Goal: Find specific page/section: Find specific page/section

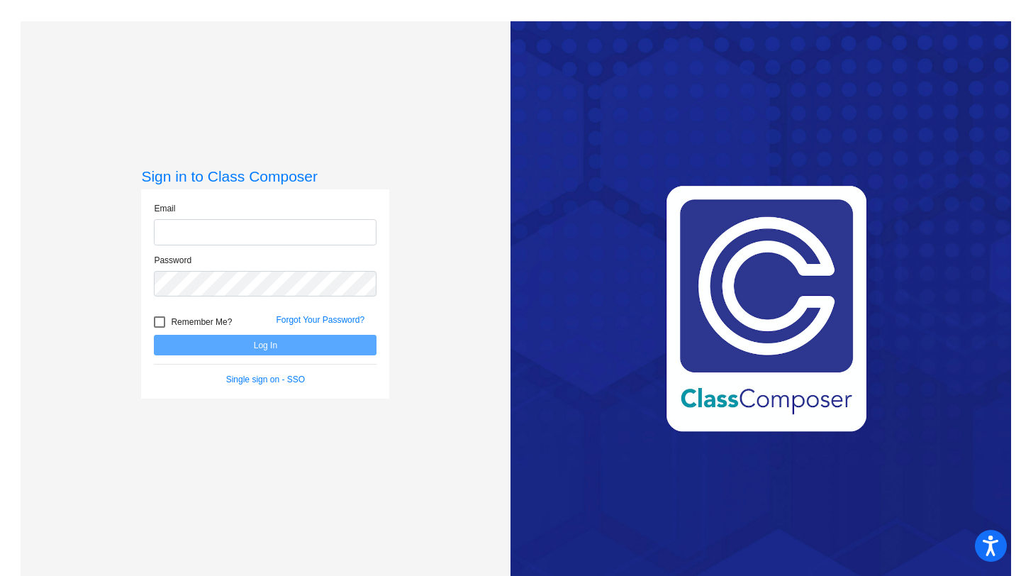
type input "[EMAIL_ADDRESS][DOMAIN_NAME]"
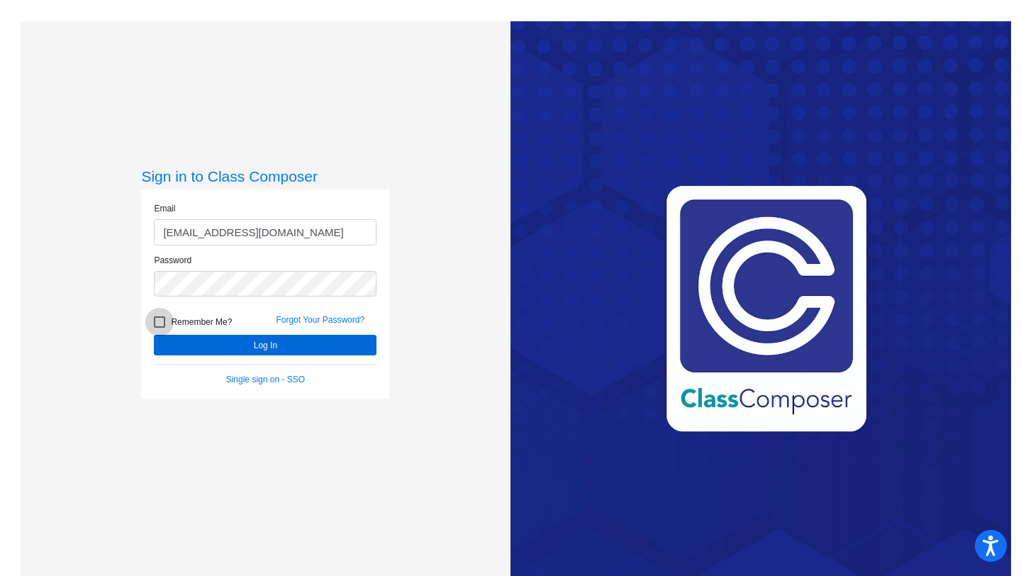
drag, startPoint x: 158, startPoint y: 324, endPoint x: 176, endPoint y: 340, distance: 24.1
click at [158, 324] on div at bounding box center [159, 321] width 11 height 11
click at [159, 328] on input "Remember Me?" at bounding box center [159, 328] width 1 height 1
checkbox input "true"
click at [180, 343] on button "Log In" at bounding box center [265, 345] width 223 height 21
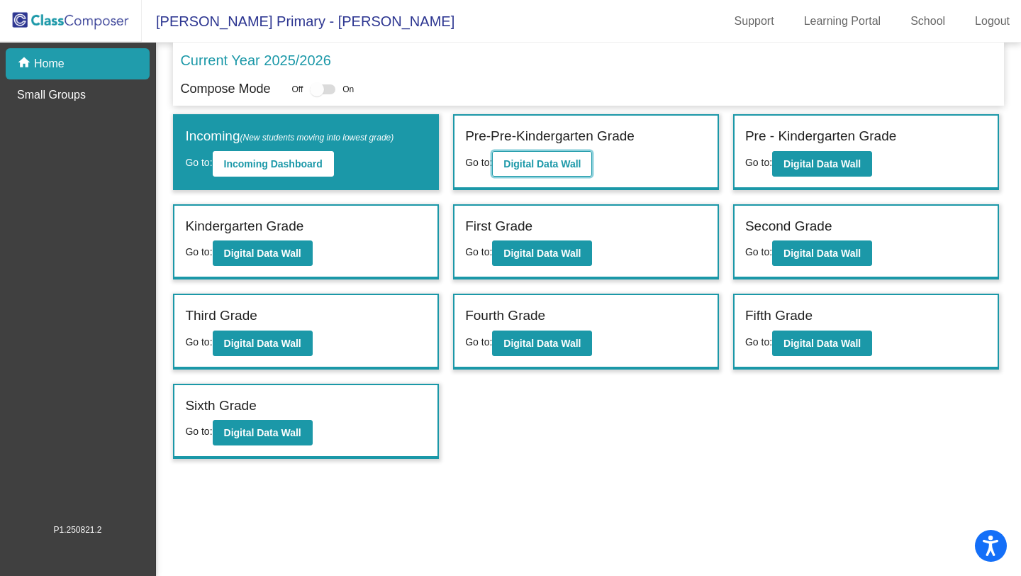
click at [579, 154] on button "Digital Data Wall" at bounding box center [542, 164] width 100 height 26
click at [812, 167] on b "Digital Data Wall" at bounding box center [822, 163] width 77 height 11
click at [246, 340] on b "Digital Data Wall" at bounding box center [262, 343] width 77 height 11
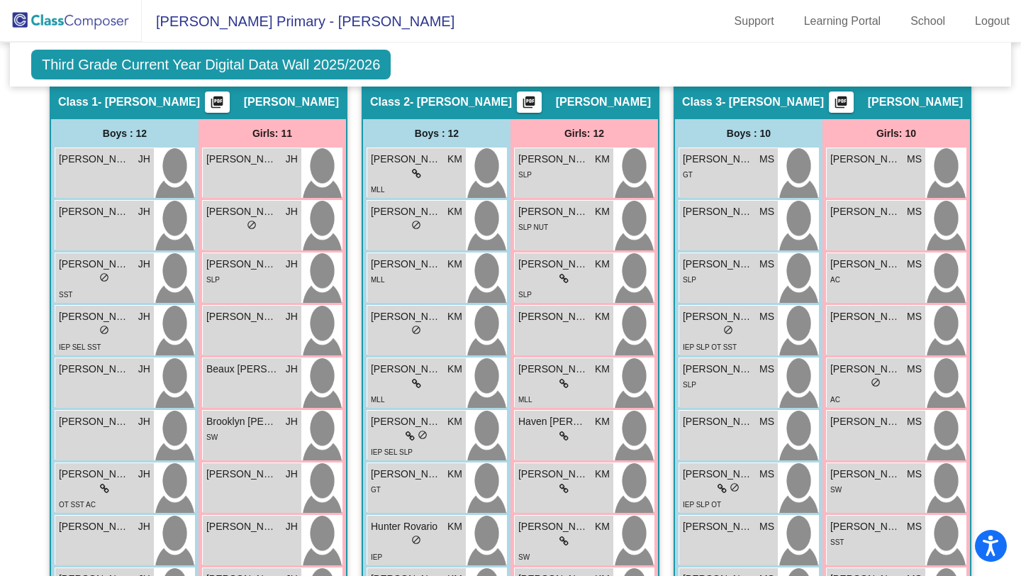
scroll to position [152, 0]
